Goal: Task Accomplishment & Management: Use online tool/utility

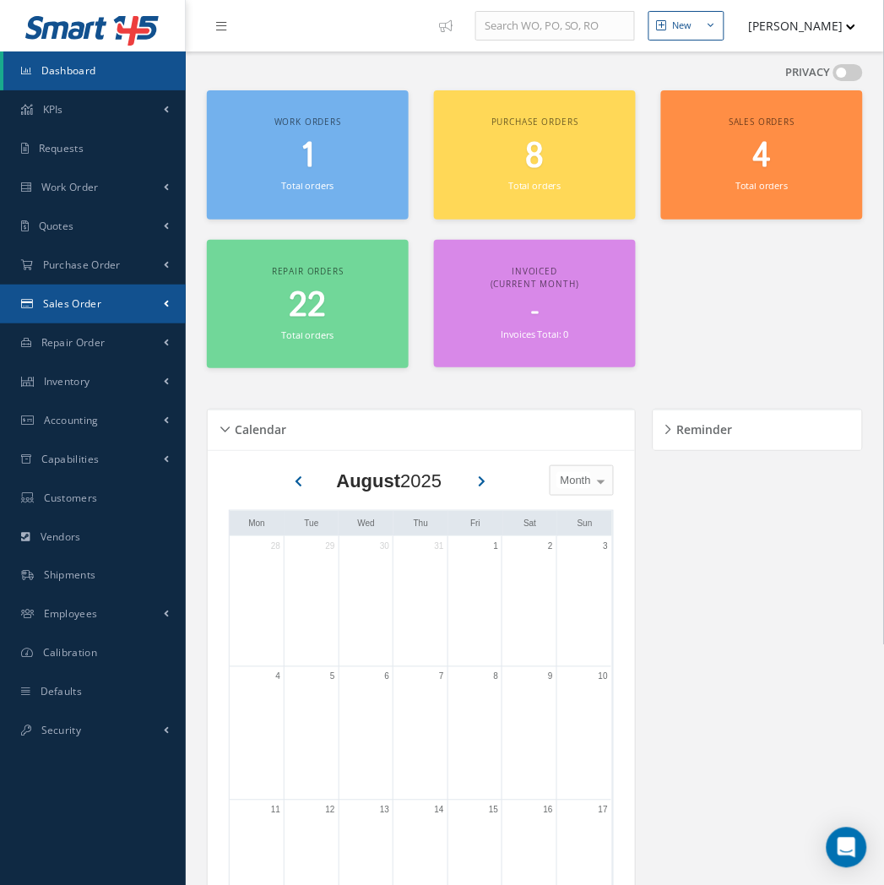
click at [81, 306] on span "Sales Order" at bounding box center [72, 303] width 58 height 14
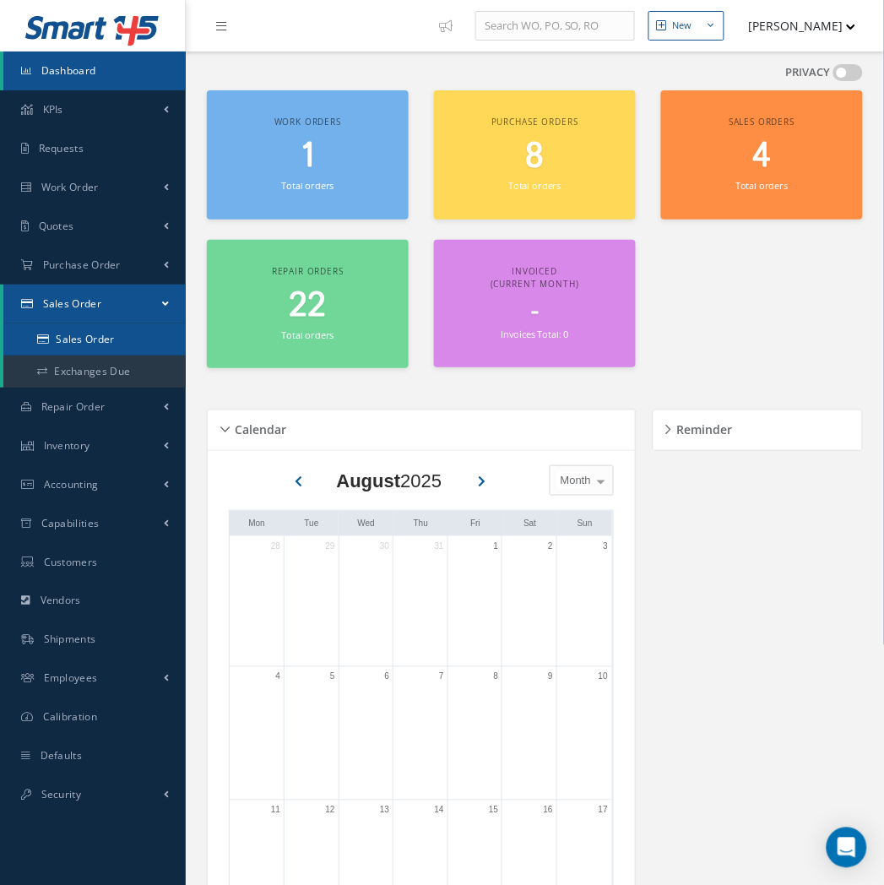
click at [78, 330] on link "Sales Order" at bounding box center [94, 339] width 182 height 32
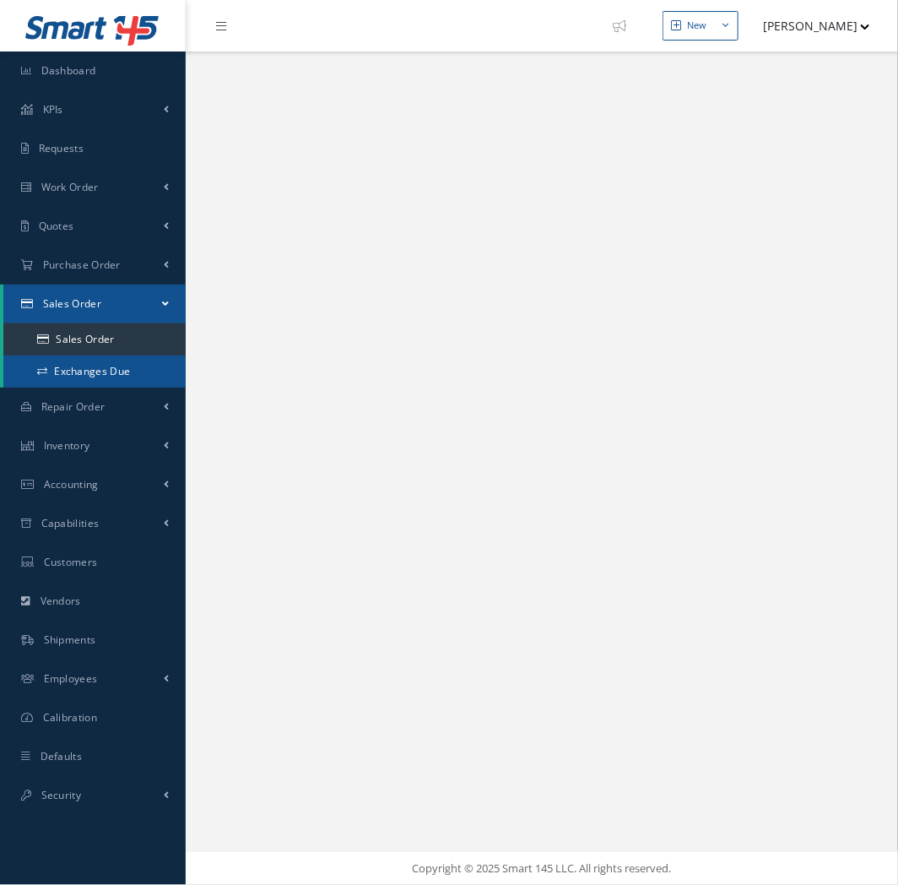
select select "25"
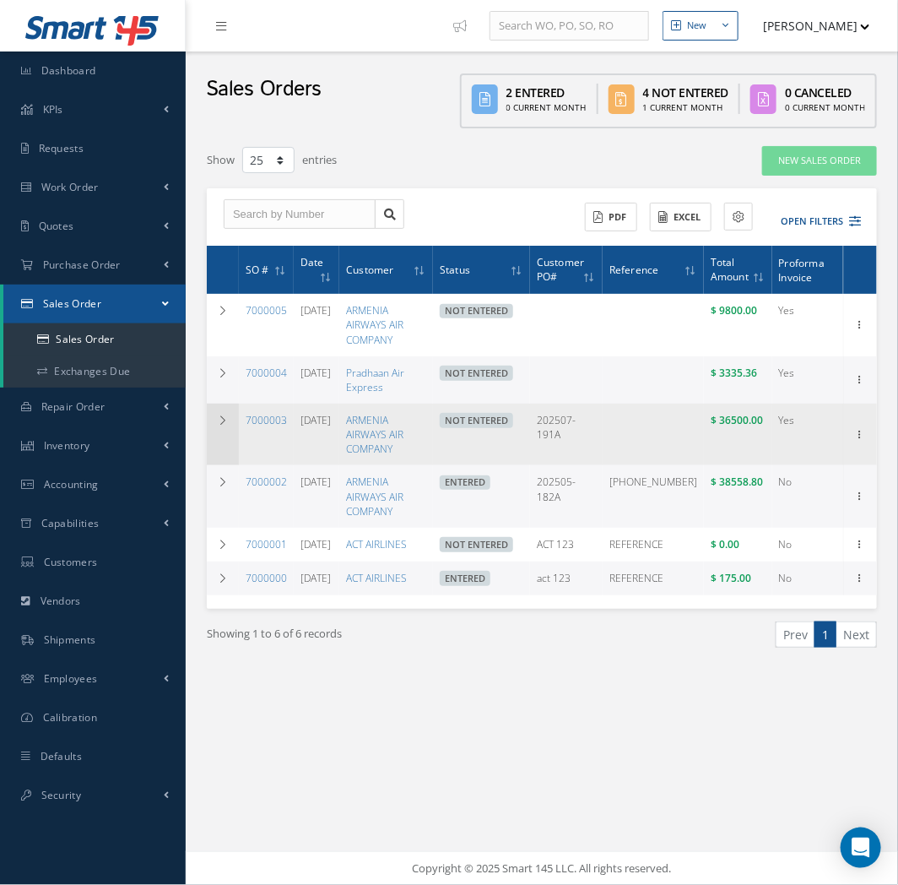
click at [208, 403] on td at bounding box center [223, 434] width 32 height 62
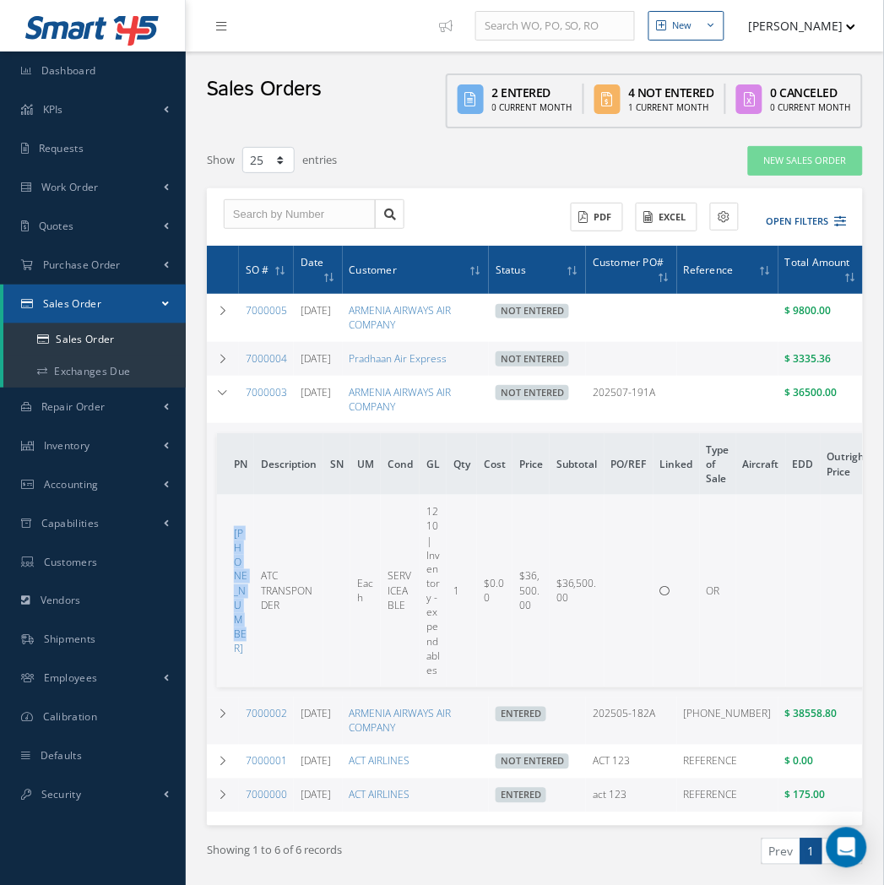
drag, startPoint x: 247, startPoint y: 631, endPoint x: 226, endPoint y: 552, distance: 82.1
click at [226, 552] on td "[PHONE_NUMBER]" at bounding box center [235, 591] width 37 height 192
click at [273, 663] on td "ATC TRANSPONDER" at bounding box center [288, 591] width 69 height 192
drag, startPoint x: 249, startPoint y: 647, endPoint x: 222, endPoint y: 555, distance: 95.9
click at [222, 555] on td "[PHONE_NUMBER]" at bounding box center [235, 591] width 37 height 192
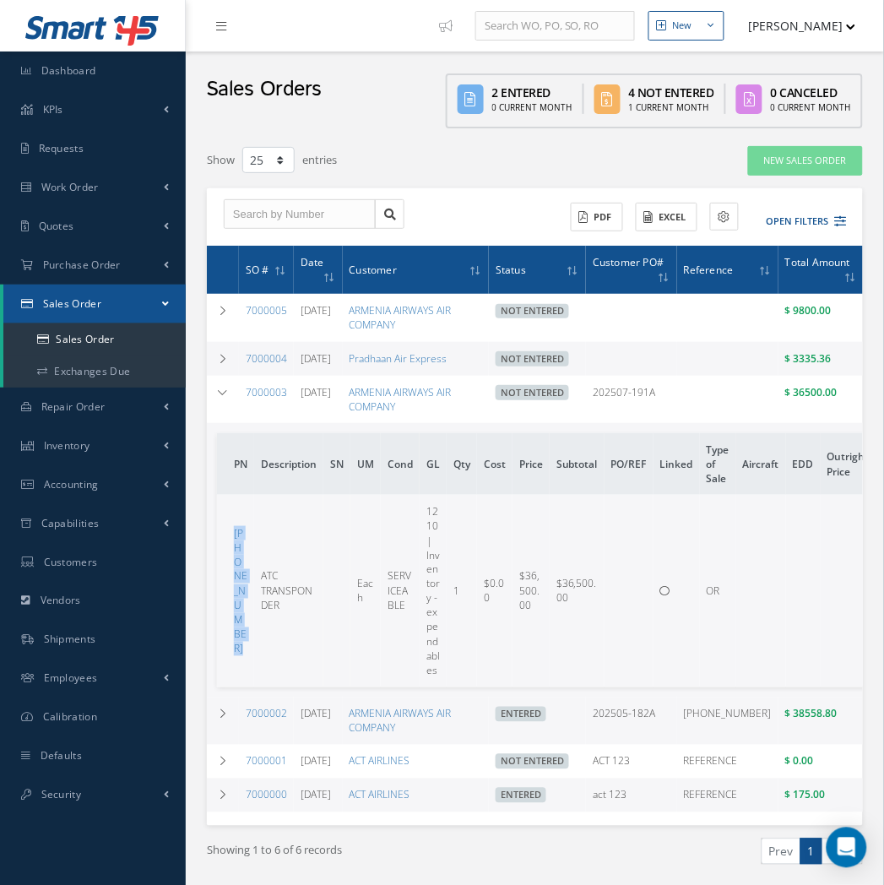
copy link "[PHONE_NUMBER]"
click at [239, 559] on link "[PHONE_NUMBER]" at bounding box center [241, 591] width 14 height 130
click at [88, 444] on span "Inventory" at bounding box center [67, 445] width 46 height 14
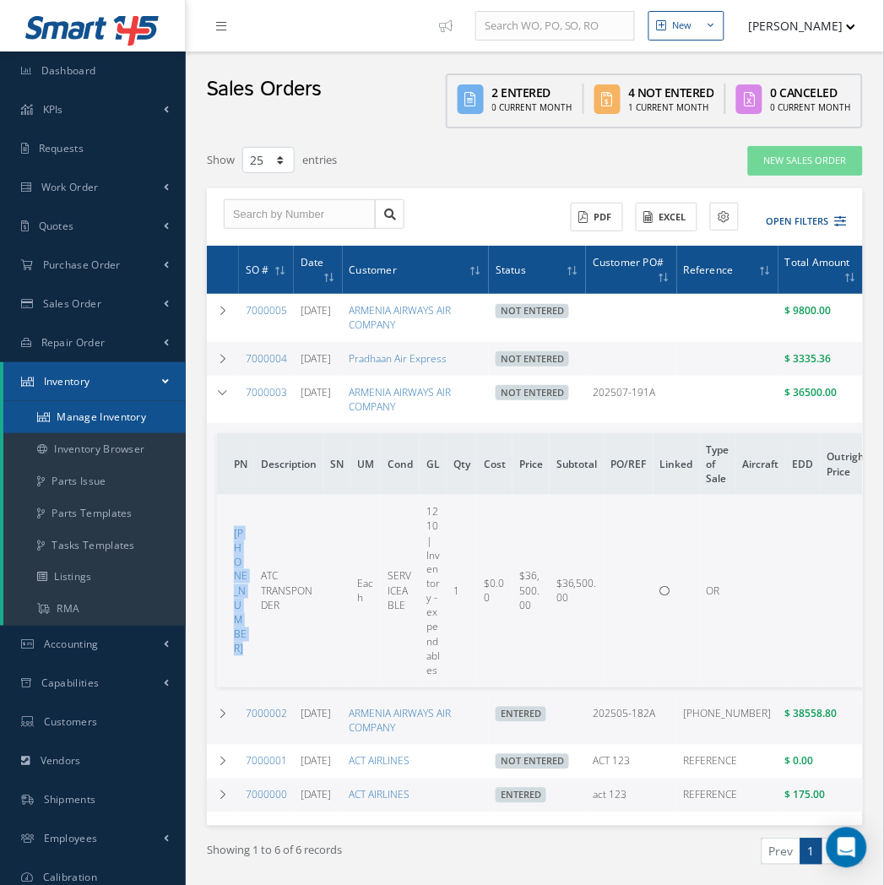
click at [89, 422] on link "Manage Inventory" at bounding box center [94, 417] width 182 height 32
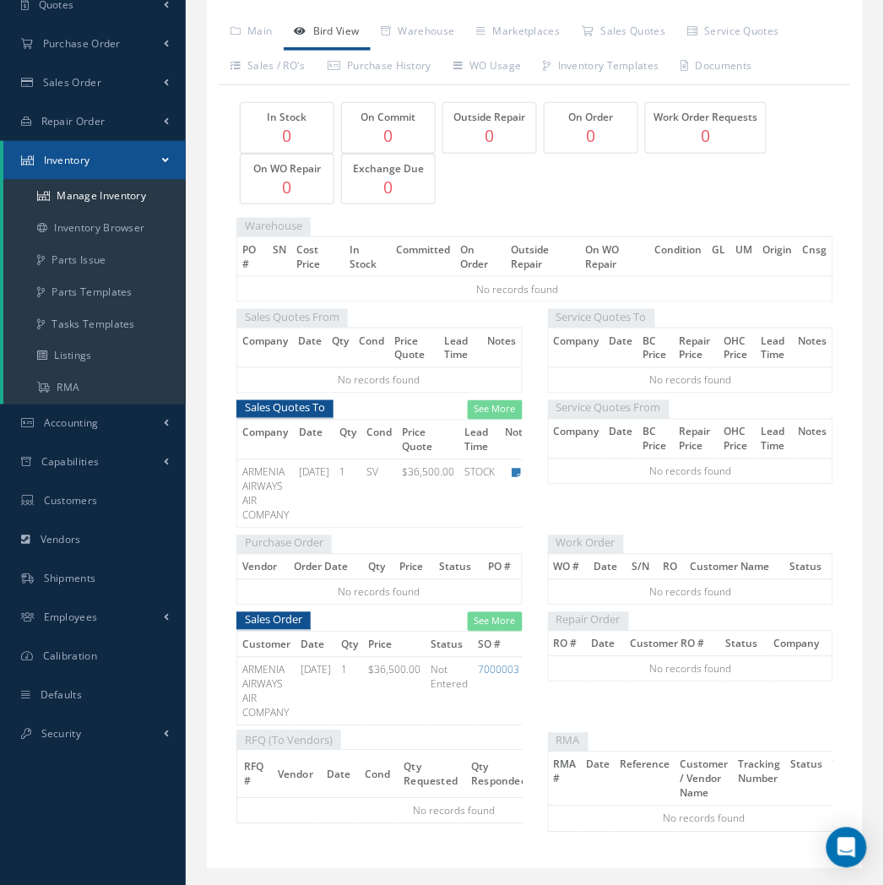
scroll to position [281, 0]
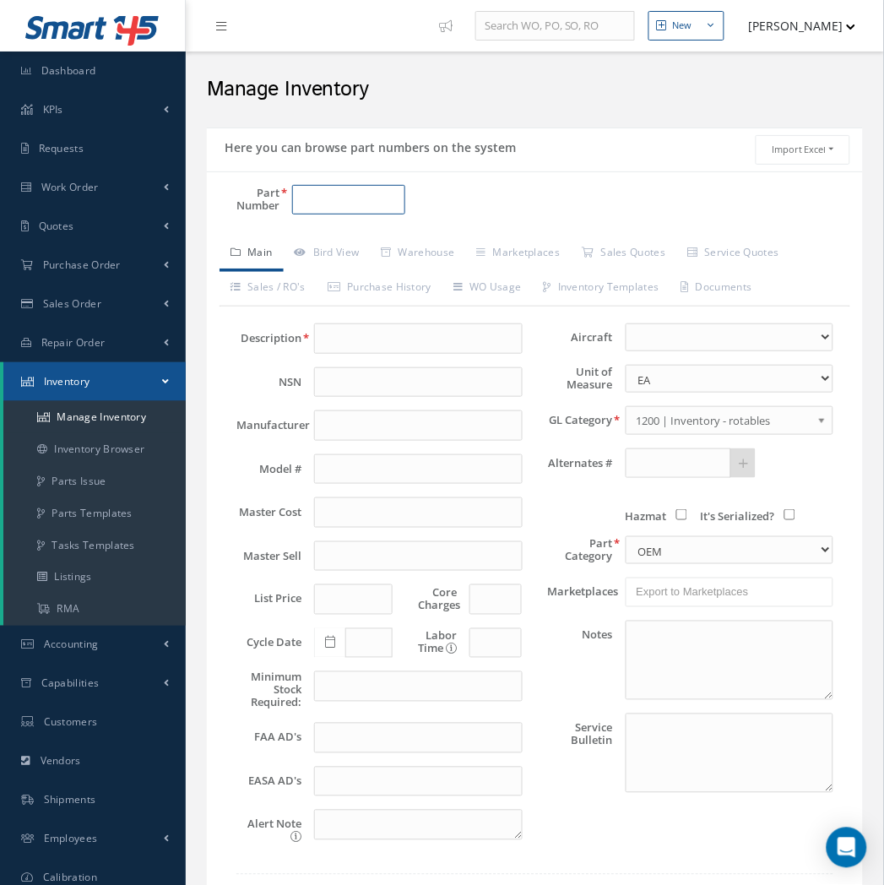
click at [322, 200] on input "Part Number" at bounding box center [348, 200] width 113 height 30
paste input "[PHONE_NUMBER]"
type input "[PHONE_NUMBER]"
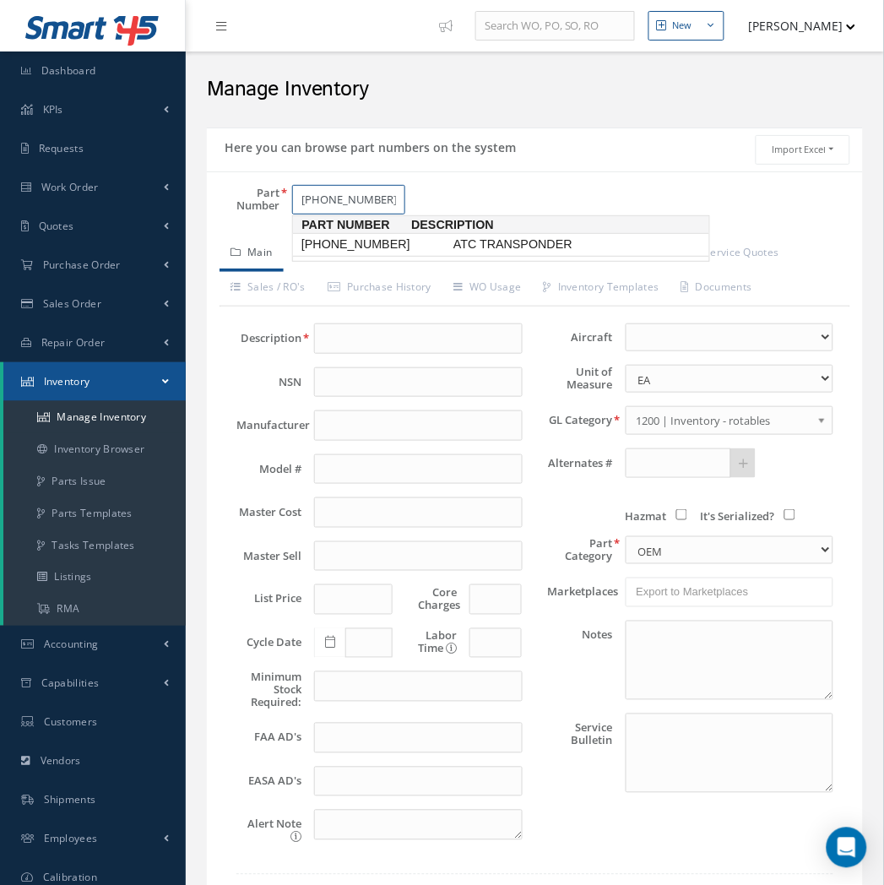
click at [353, 246] on span "[PHONE_NUMBER]" at bounding box center [374, 244] width 152 height 18
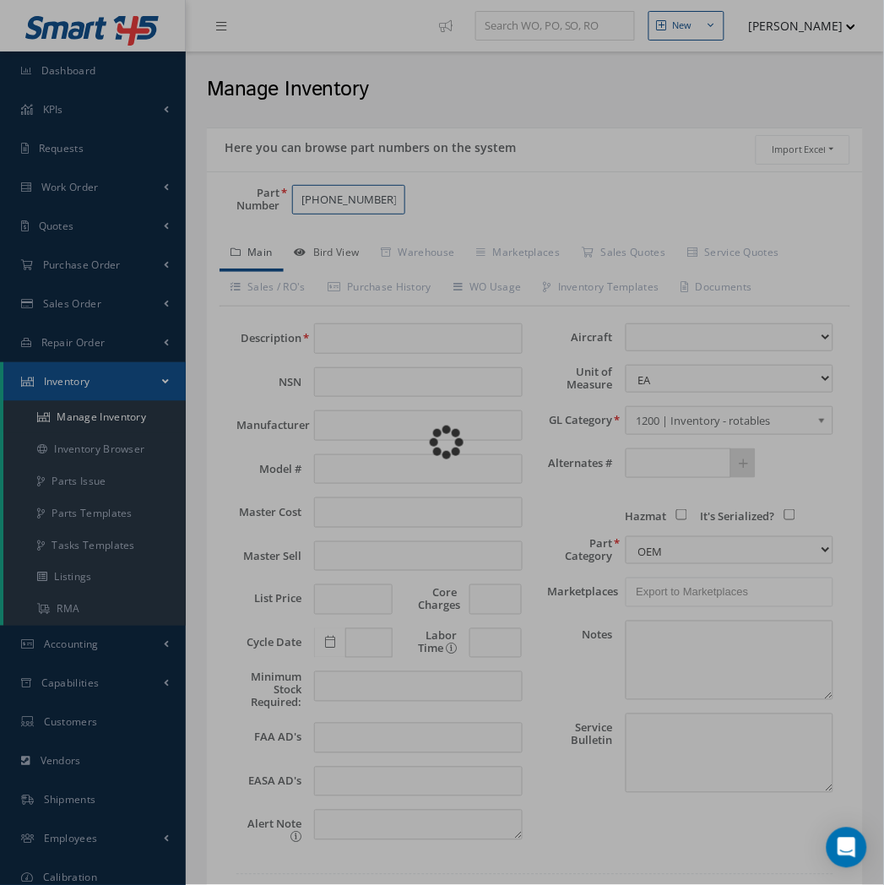
type input "ATC TRANSPONDER"
type input "0.00"
select select
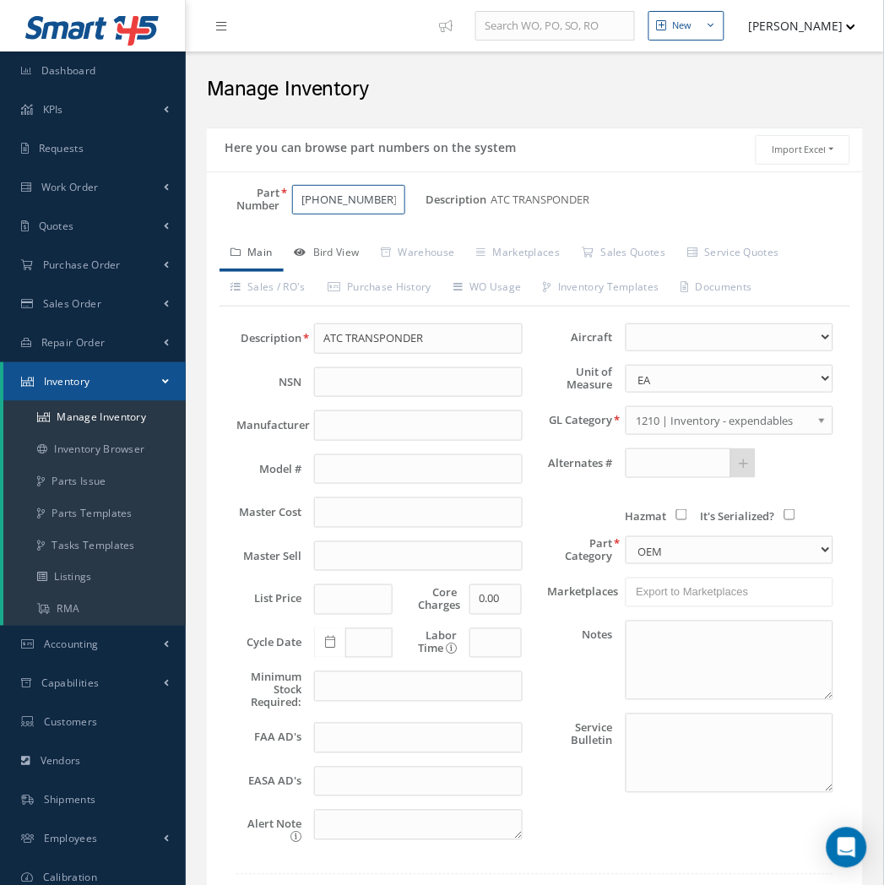
type input "[PHONE_NUMBER]"
click at [332, 251] on link "Bird View" at bounding box center [327, 253] width 87 height 35
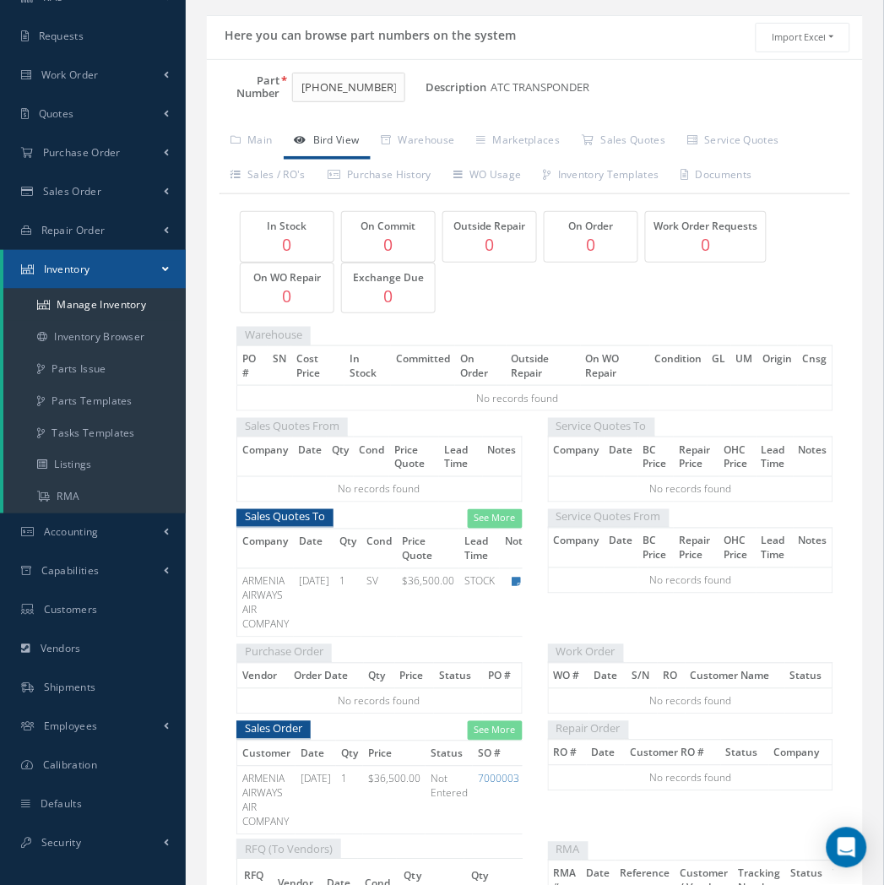
scroll to position [94, 0]
